Goal: Information Seeking & Learning: Learn about a topic

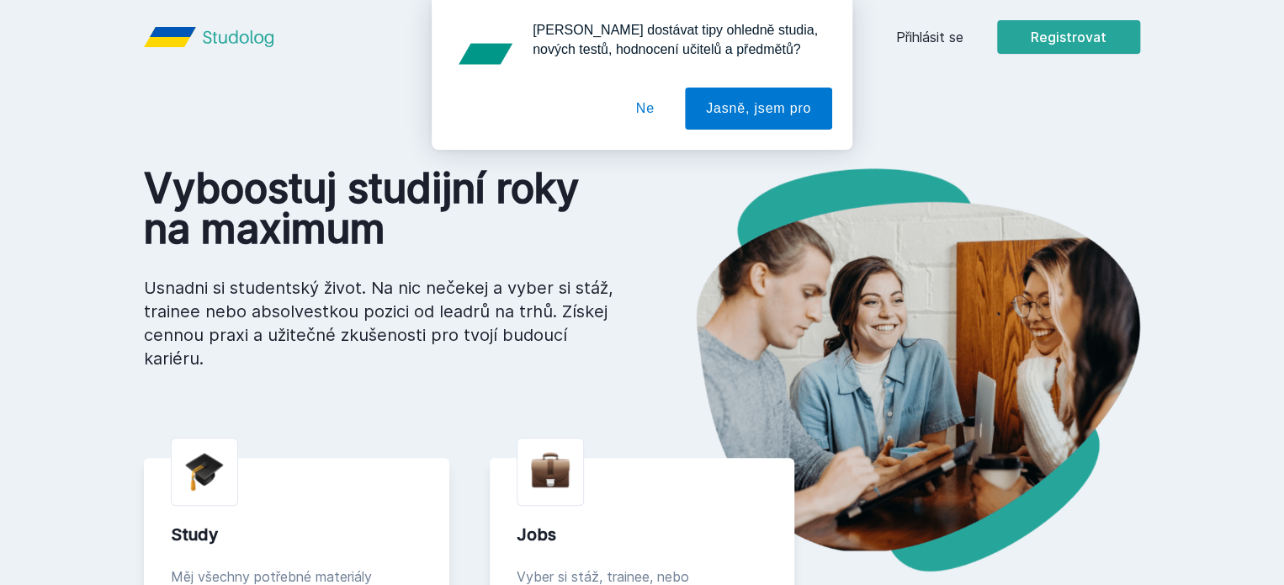
click at [656, 109] on button "Ne" at bounding box center [645, 108] width 61 height 42
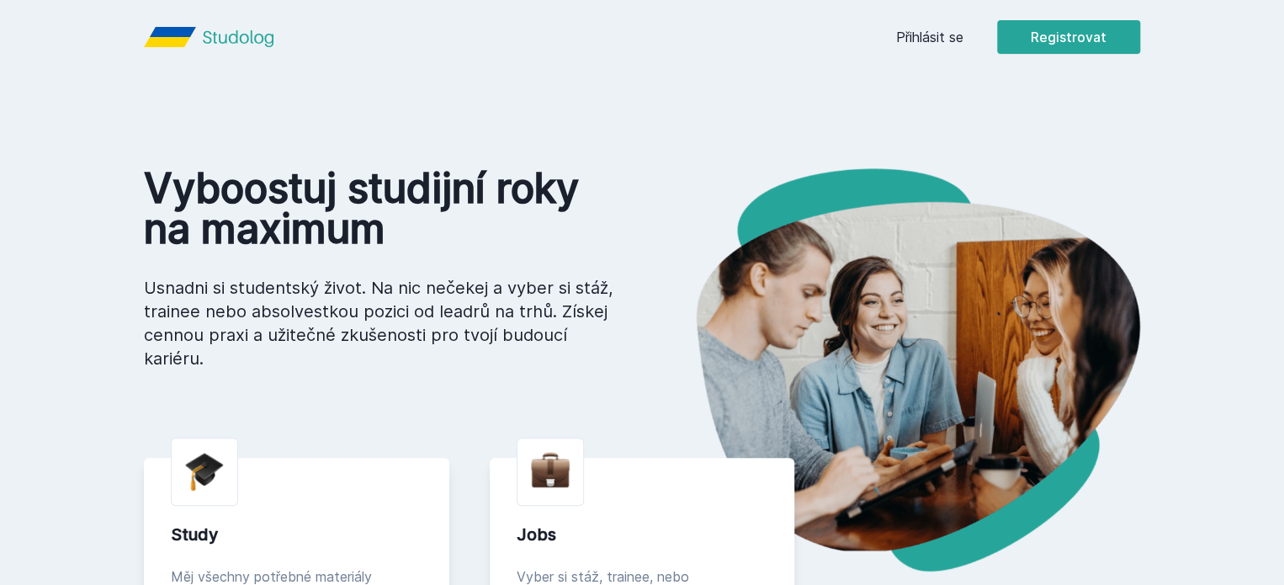
drag, startPoint x: 1023, startPoint y: 25, endPoint x: 1023, endPoint y: 40, distance: 15.1
click at [1023, 40] on div "Přihlásit se Registrovat" at bounding box center [1018, 37] width 244 height 34
click at [963, 40] on link "Přihlásit se" at bounding box center [929, 37] width 67 height 20
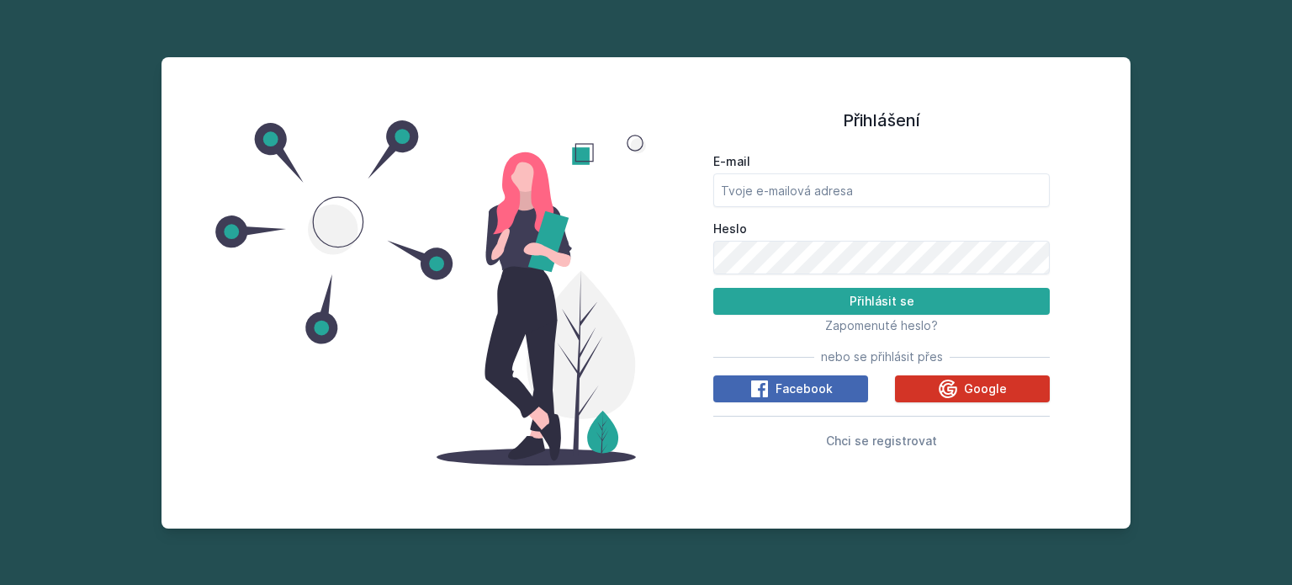
click at [933, 388] on button "Google" at bounding box center [972, 388] width 155 height 27
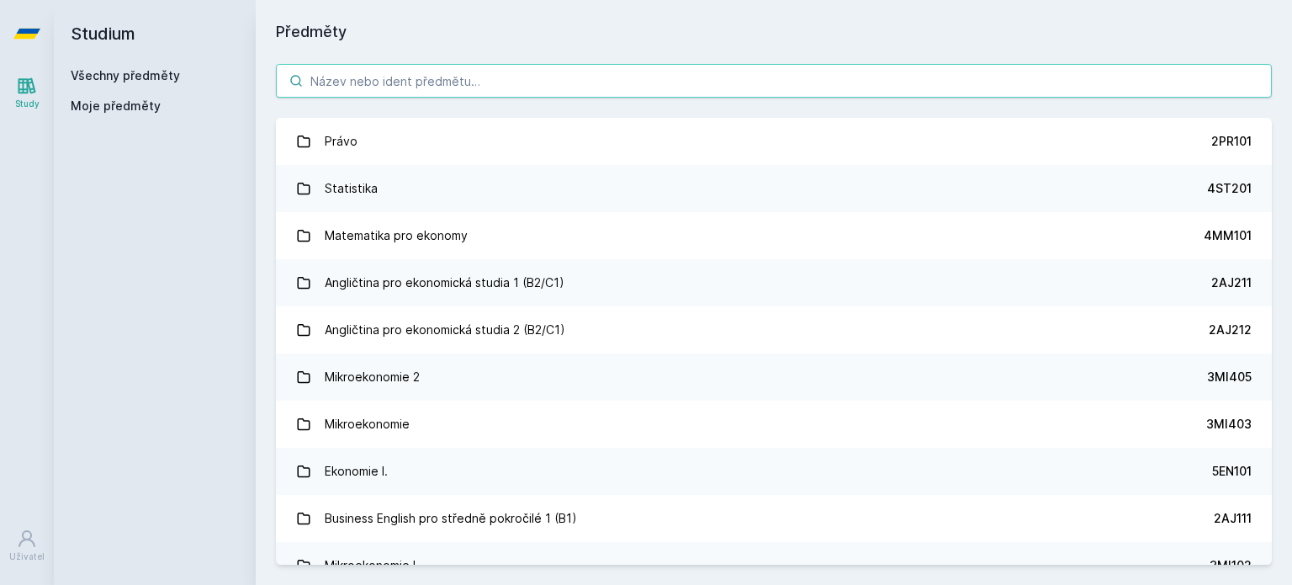
click at [498, 85] on input "search" at bounding box center [774, 81] width 996 height 34
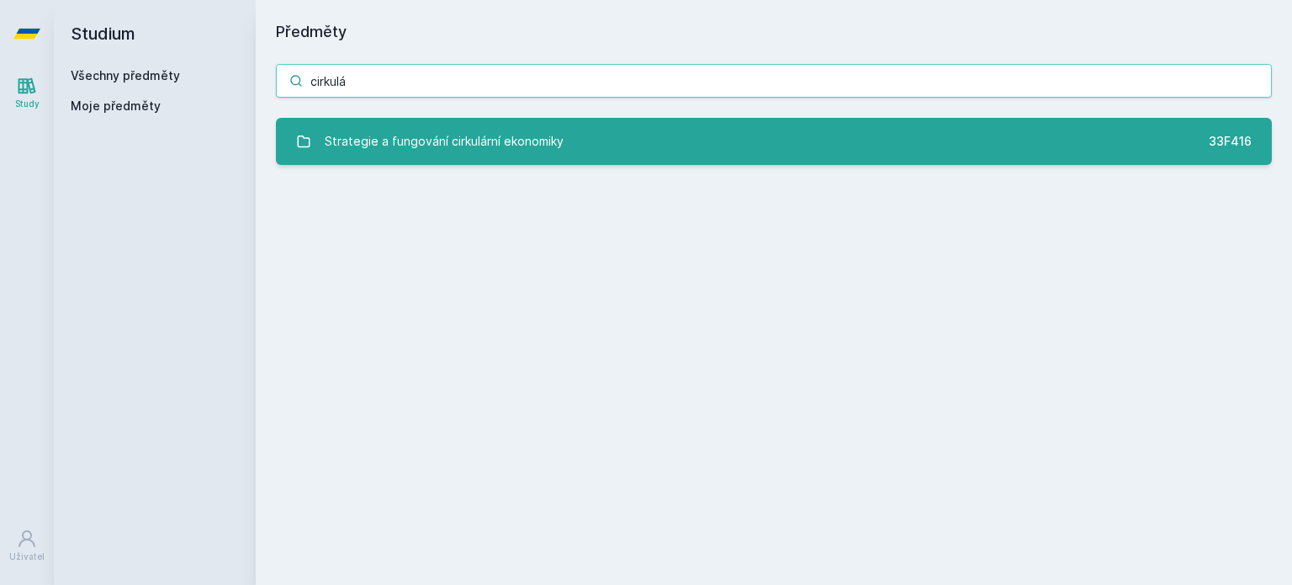
type input "cirkulá"
click at [511, 143] on div "Strategie a fungování cirkulární ekonomiky" at bounding box center [444, 142] width 239 height 34
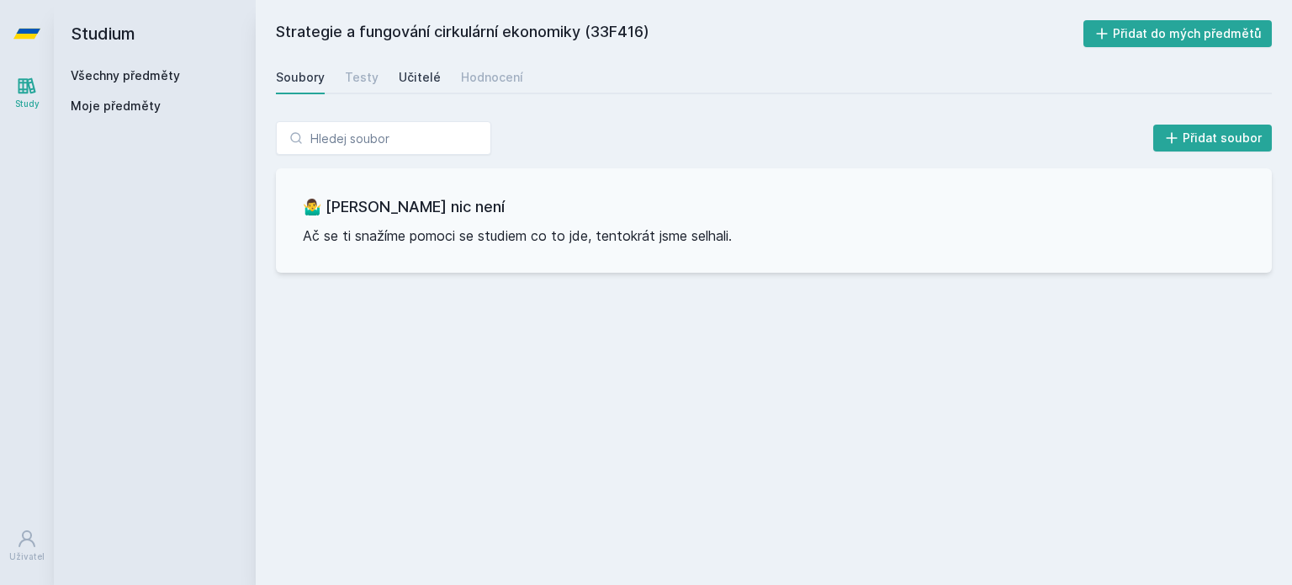
click at [422, 86] on link "Učitelé" at bounding box center [420, 78] width 42 height 34
click at [464, 85] on div "Hodnocení" at bounding box center [492, 77] width 62 height 17
click at [134, 73] on link "Všechny předměty" at bounding box center [125, 75] width 109 height 14
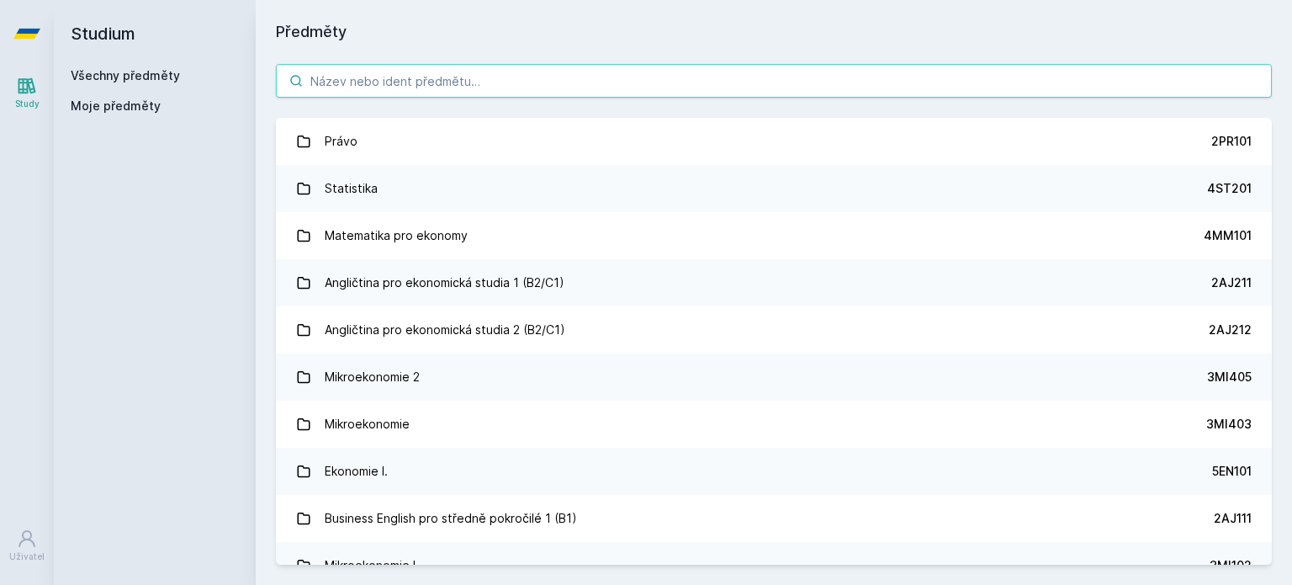
click at [330, 77] on input "search" at bounding box center [774, 81] width 996 height 34
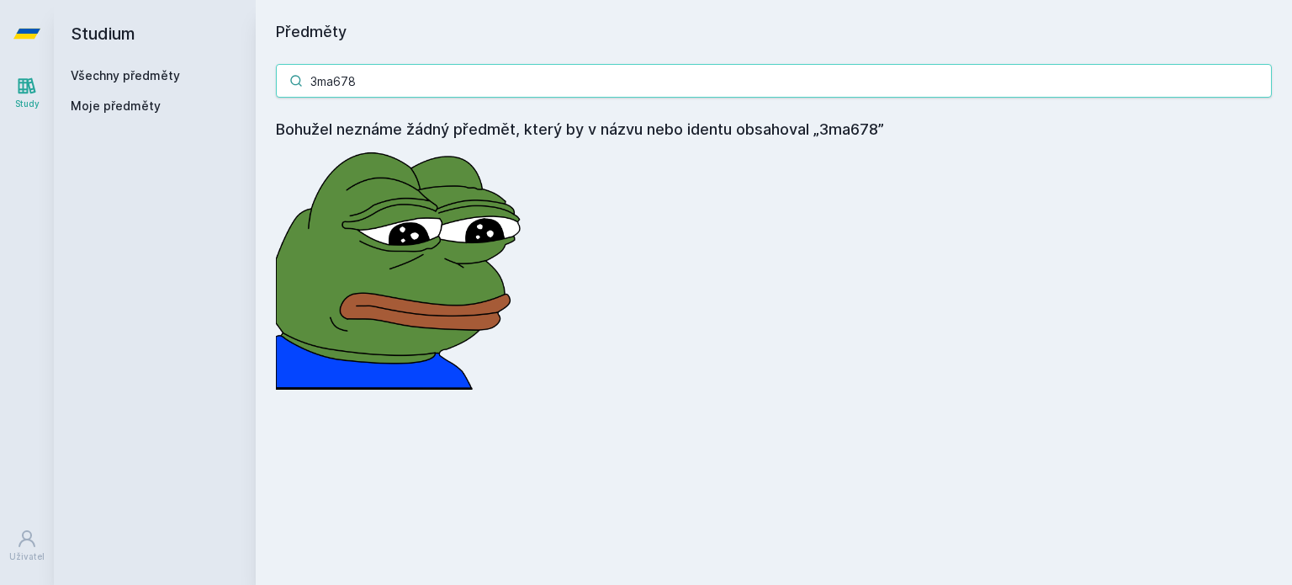
drag, startPoint x: 468, startPoint y: 85, endPoint x: 159, endPoint y: 122, distance: 310.9
click at [159, 122] on div "Studium Všechny předměty Moje předměty Předměty 3ma678 Bohužel neznáme žádný př…" at bounding box center [673, 292] width 1238 height 585
type input "etika umělé"
